Goal: Answer question/provide support: Share knowledge or assist other users

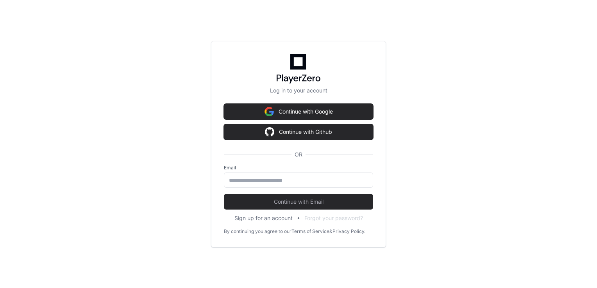
click at [245, 186] on div at bounding box center [298, 180] width 149 height 15
drag, startPoint x: 0, startPoint y: 0, endPoint x: 245, endPoint y: 186, distance: 307.3
click at [245, 186] on div at bounding box center [298, 180] width 149 height 15
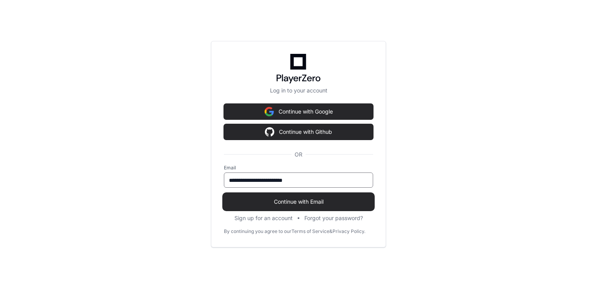
type input "**********"
click at [266, 200] on span "Continue with Email" at bounding box center [298, 202] width 149 height 8
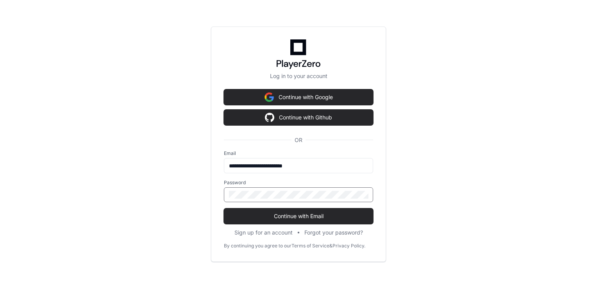
click at [224, 209] on button "Continue with Email" at bounding box center [298, 217] width 149 height 16
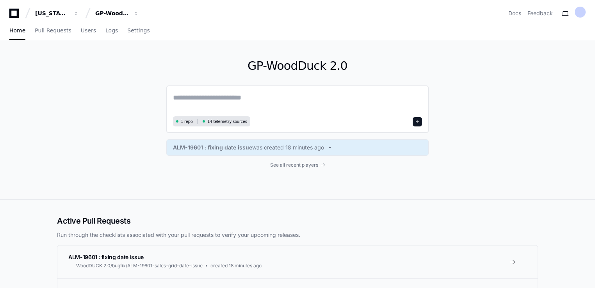
click at [205, 101] on textarea at bounding box center [297, 103] width 249 height 22
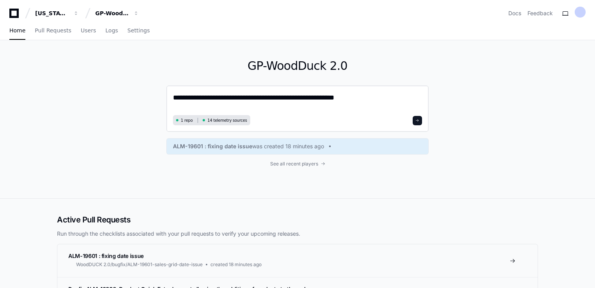
paste textarea "*****"
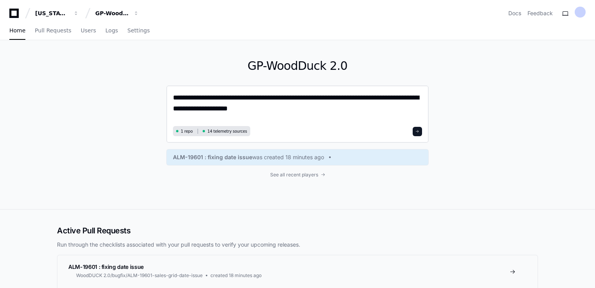
type textarea "**********"
click at [416, 130] on span at bounding box center [418, 132] width 4 height 4
click at [418, 134] on button at bounding box center [417, 131] width 9 height 9
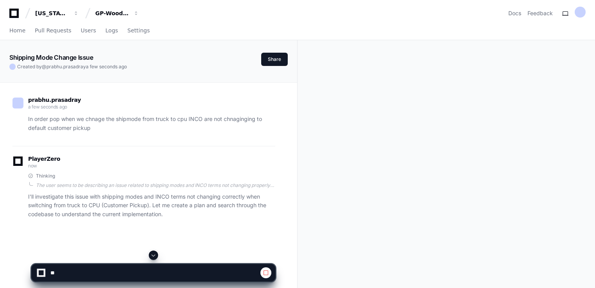
click at [166, 160] on div "PlayerZero now" at bounding box center [144, 163] width 263 height 13
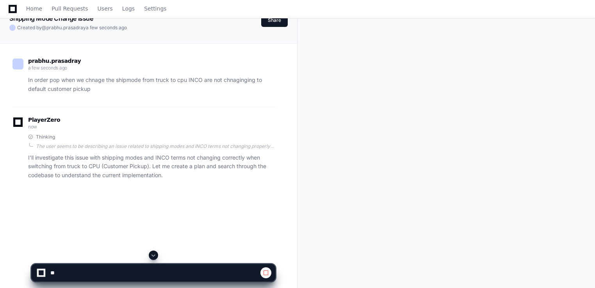
scroll to position [33, 0]
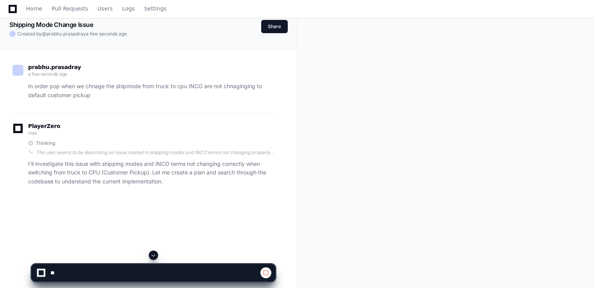
click at [154, 259] on span at bounding box center [153, 255] width 6 height 6
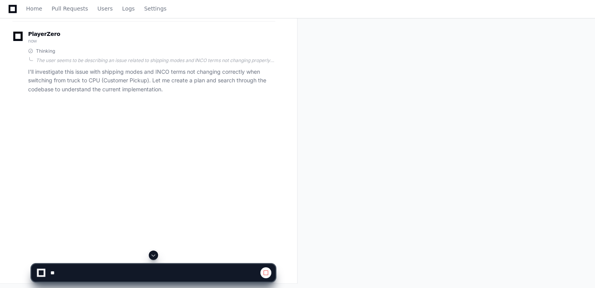
scroll to position [127, 0]
click at [32, 9] on span "Home" at bounding box center [34, 8] width 16 height 5
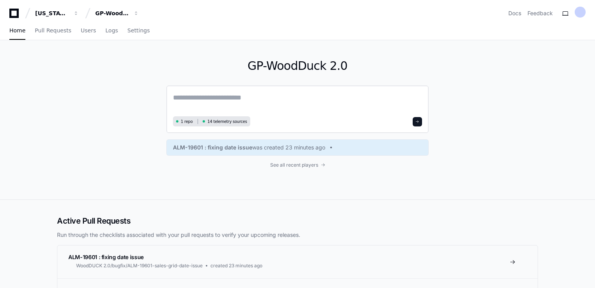
click at [193, 98] on textarea at bounding box center [297, 103] width 249 height 22
paste textarea "**********"
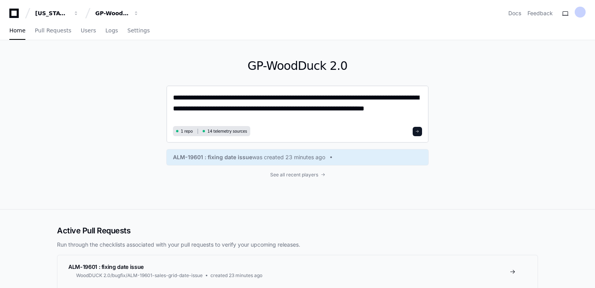
type textarea "**********"
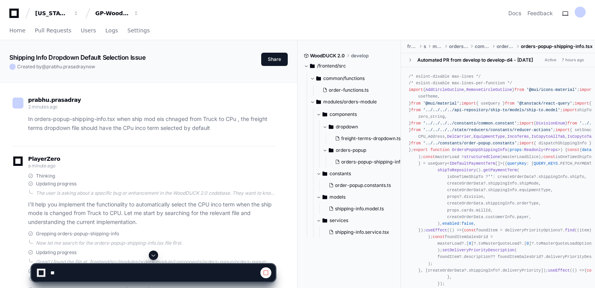
click at [154, 171] on div "PlayerZero a minute ago Thinking Updating progress The user is asking about a s…" at bounding box center [144, 192] width 263 height 70
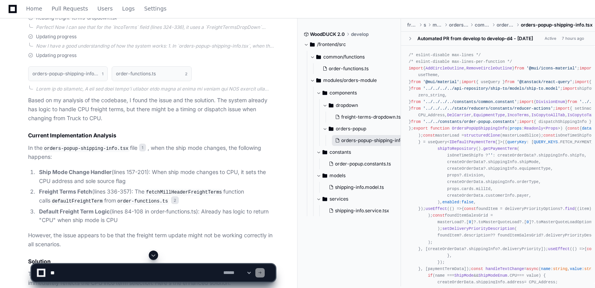
scroll to position [441, 0]
click at [205, 195] on li "Freight Terms Fetch (lines 336-357): The fetchMillHeaderFreightTerms function c…" at bounding box center [156, 196] width 239 height 18
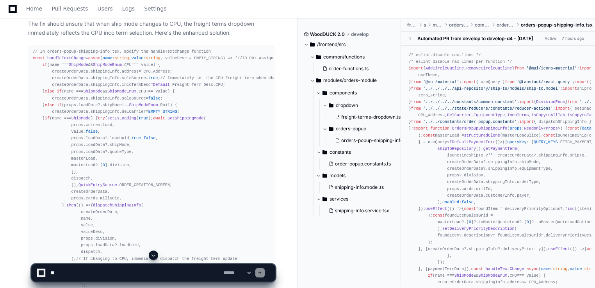
scroll to position [707, 0]
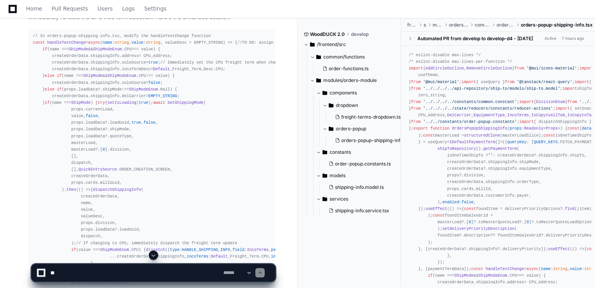
click at [54, 43] on span "handleTextChange" at bounding box center [66, 42] width 39 height 5
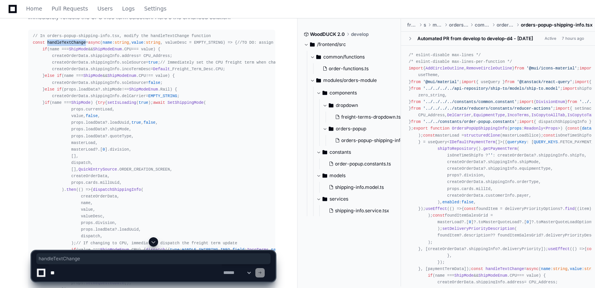
copy span "handleTextChange"
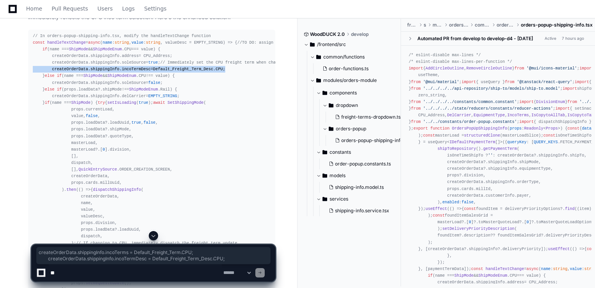
drag, startPoint x: 48, startPoint y: 81, endPoint x: 214, endPoint y: 88, distance: 165.8
click at [214, 88] on div "// In orders-popup-shipping-info.tsx, modify the handleTextChange function cons…" at bounding box center [152, 217] width 238 height 368
copy div "createOrderData. shippingInfo . incoTerms = Default _Freight_Term. CPU ; create…"
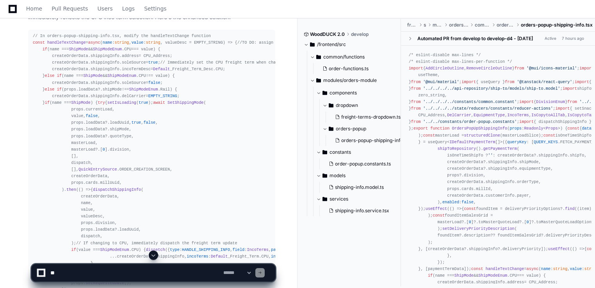
click at [225, 171] on div "// In orders-popup-shipping-info.tsx, modify the handleTextChange function cons…" at bounding box center [152, 217] width 238 height 368
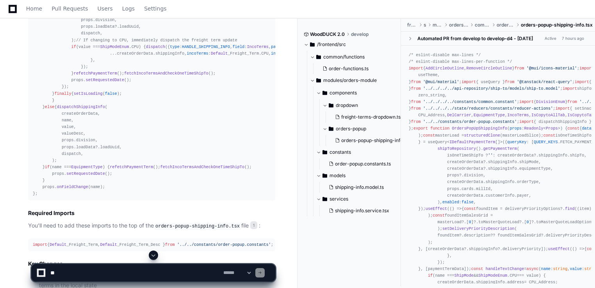
scroll to position [926, 0]
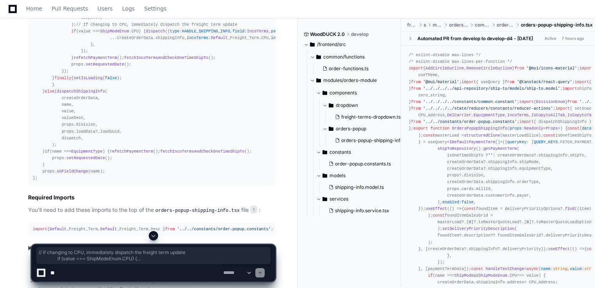
drag, startPoint x: 67, startPoint y: 122, endPoint x: 107, endPoint y: 225, distance: 110.7
copy div "// If changing to CPU, immediately dispatch the freight term update if (value =…"
click at [153, 235] on span at bounding box center [153, 236] width 6 height 6
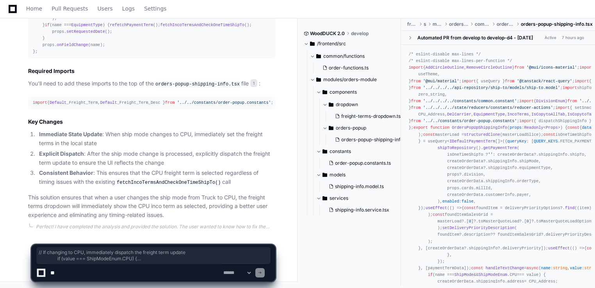
scroll to position [1278, 0]
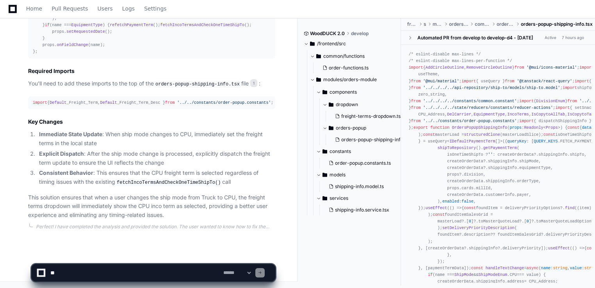
click at [63, 276] on textarea at bounding box center [135, 273] width 173 height 17
paste textarea "**********"
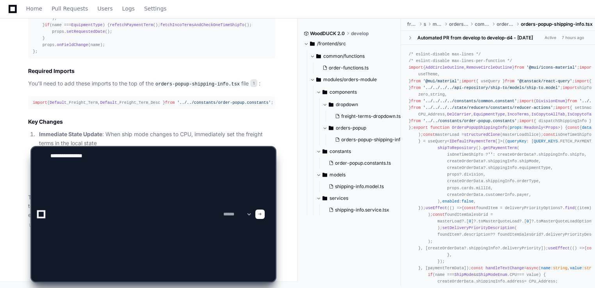
scroll to position [0, 0]
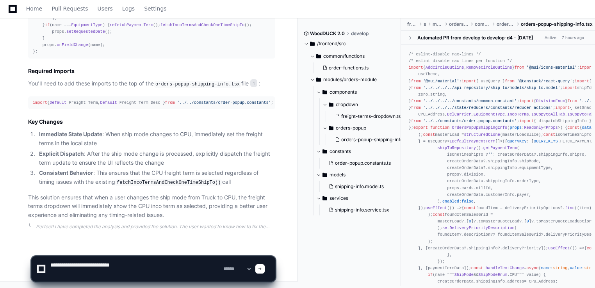
type textarea "**********"
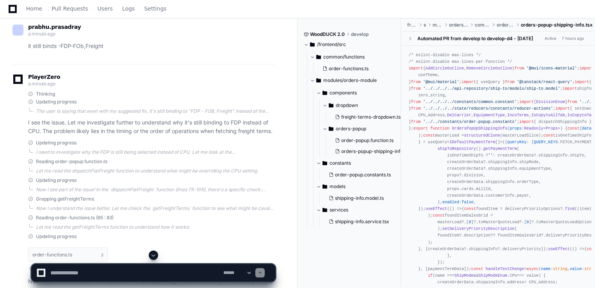
click at [154, 256] on span at bounding box center [153, 255] width 6 height 6
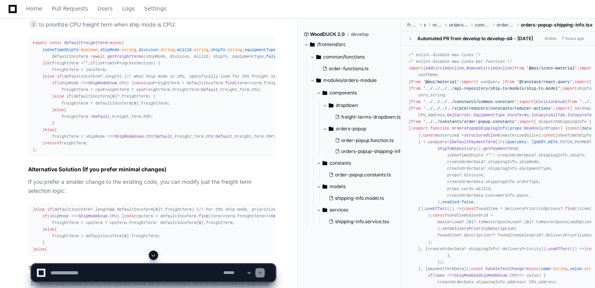
scroll to position [1849, 0]
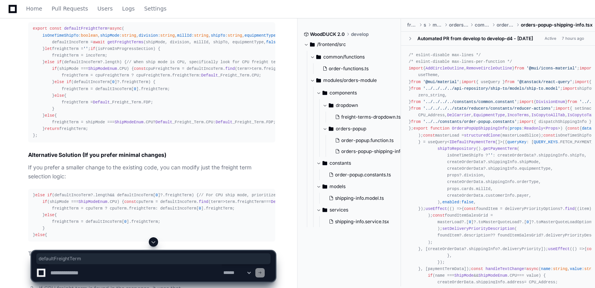
copy code "defaultFreightTerm"
drag, startPoint x: 177, startPoint y: 147, endPoint x: 26, endPoint y: 144, distance: 151.6
click at [26, 144] on div "Updating progress order-functions.ts 2 Now I have a clear understanding of the …" at bounding box center [144, 73] width 263 height 530
copy div "if (defaultIncoTerm?. length && defaultIncoTerm[ 0 ]?. freightTerm ) {"
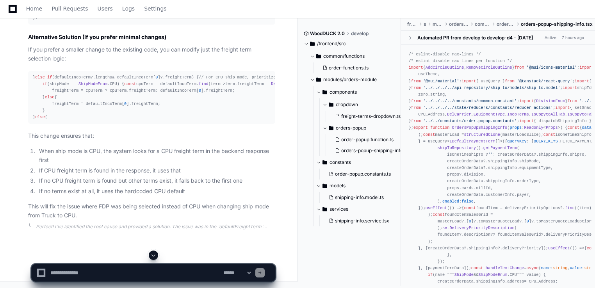
scroll to position [2021, 0]
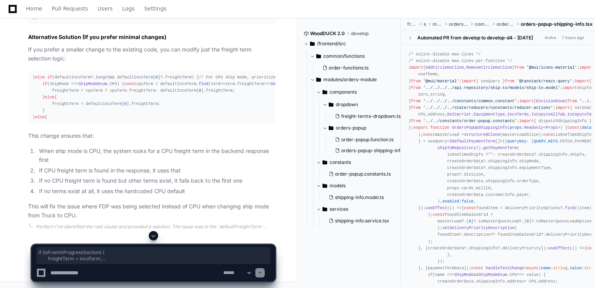
drag, startPoint x: 39, startPoint y: 68, endPoint x: 77, endPoint y: 173, distance: 111.4
drag, startPoint x: 77, startPoint y: 173, endPoint x: 93, endPoint y: 175, distance: 16.1
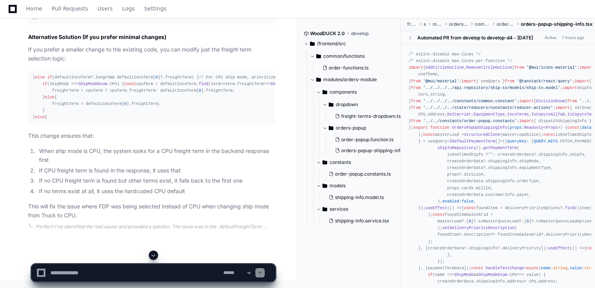
click at [141, 121] on div "} else if (defaultIncoTerm?. length && defaultIncoTerm[ 0 ]?. freightTerm ) { /…" at bounding box center [152, 97] width 238 height 47
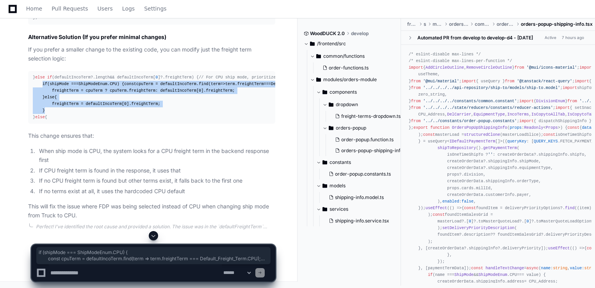
drag, startPoint x: 41, startPoint y: 138, endPoint x: 53, endPoint y: 170, distance: 34.1
click at [53, 121] on div "} else if (defaultIncoTerm?. length && defaultIncoTerm[ 0 ]?. freightTerm ) { /…" at bounding box center [152, 97] width 238 height 47
copy div "if (shipMode === ShipModeEnum . CPU ) { const cpuTerm = defaultIncoTerm. find (…"
click at [202, 121] on div "} else if (defaultIncoTerm?. length && defaultIncoTerm[ 0 ]?. freightTerm ) { /…" at bounding box center [152, 97] width 238 height 47
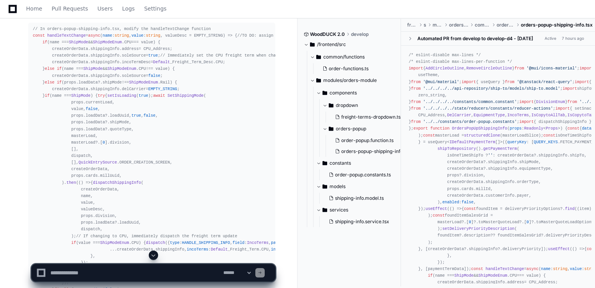
scroll to position [708, 0]
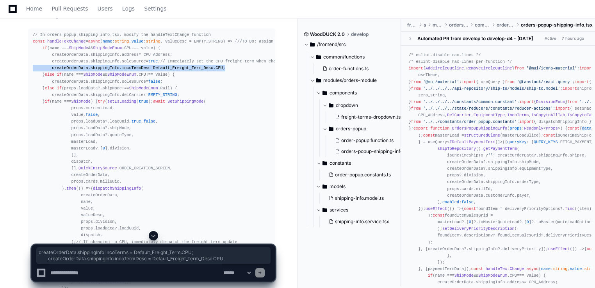
drag, startPoint x: 43, startPoint y: 79, endPoint x: 219, endPoint y: 87, distance: 176.0
click at [219, 87] on div "// In orders-popup-shipping-info.tsx, modify the handleTextChange function cons…" at bounding box center [152, 216] width 238 height 368
copy div "createOrderData. shippingInfo . incoTerms = Default _Freight_Term. CPU ; create…"
